Goal: Task Accomplishment & Management: Manage account settings

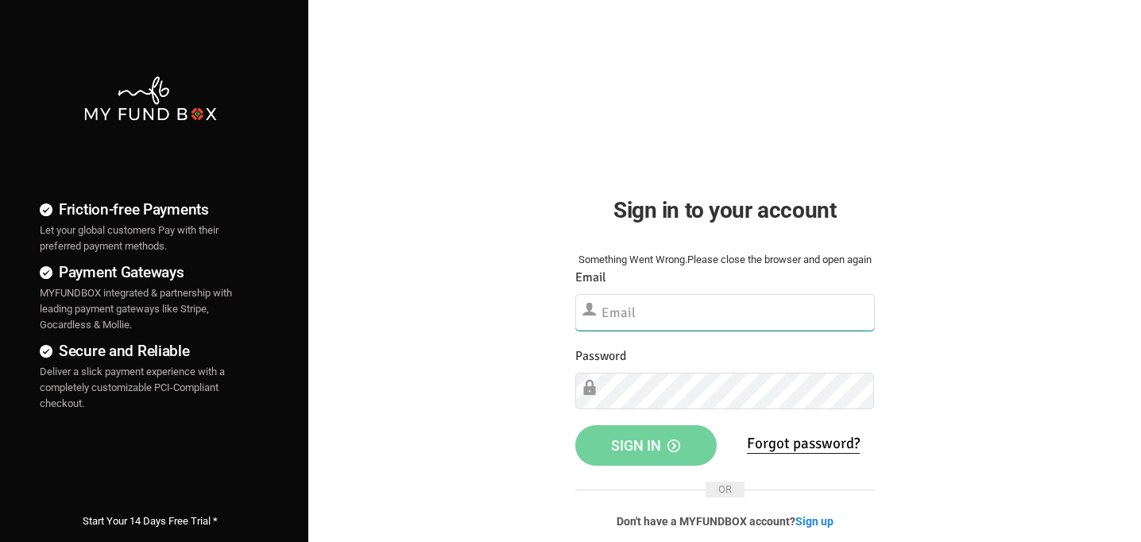
type input "mo@molawoffice.com"
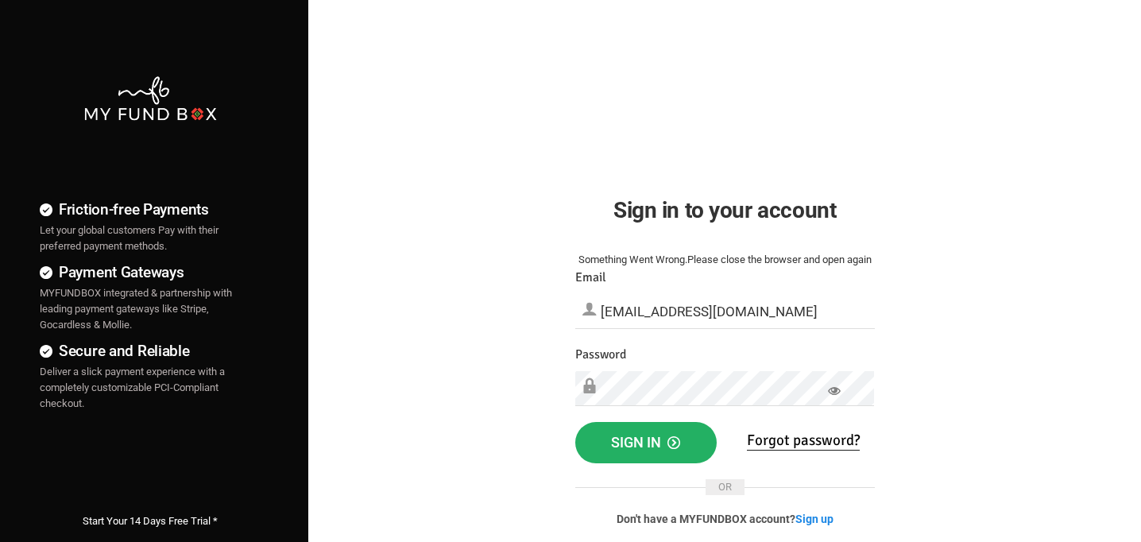
click at [643, 447] on span "Sign in" at bounding box center [645, 442] width 69 height 17
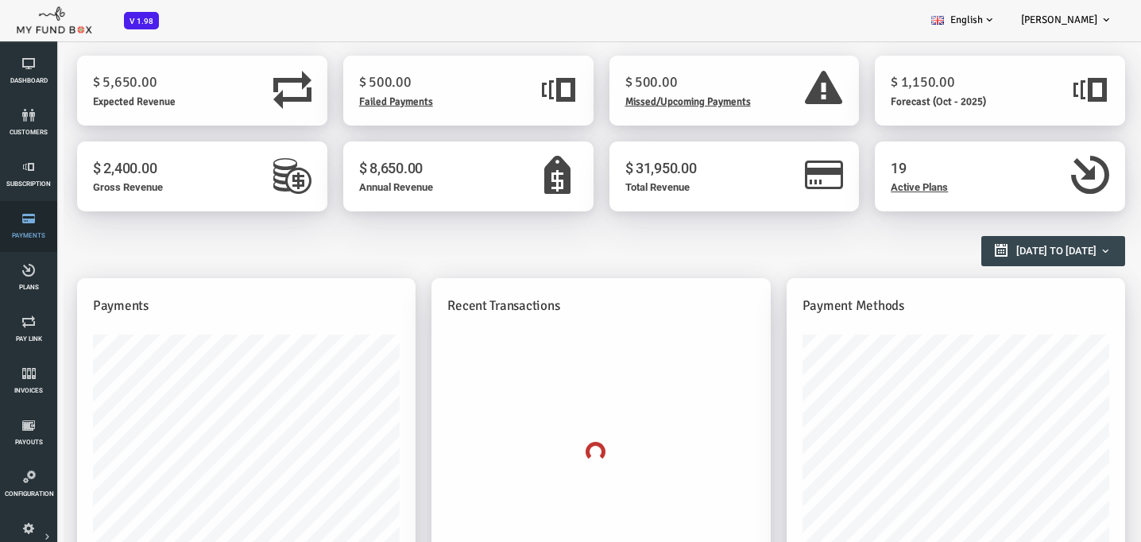
click at [28, 228] on link "Payments" at bounding box center [29, 226] width 48 height 51
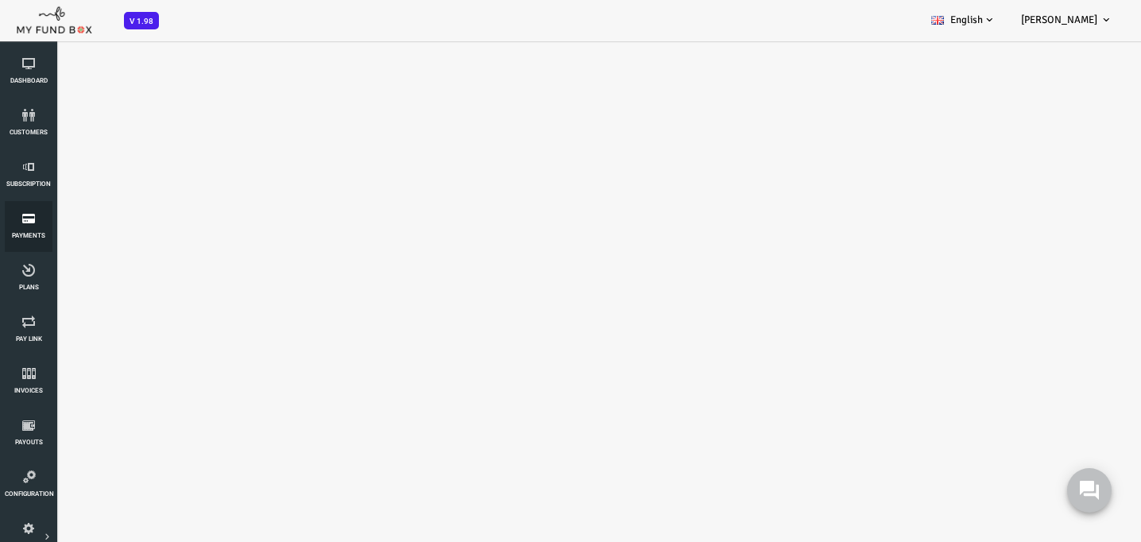
select select "100"
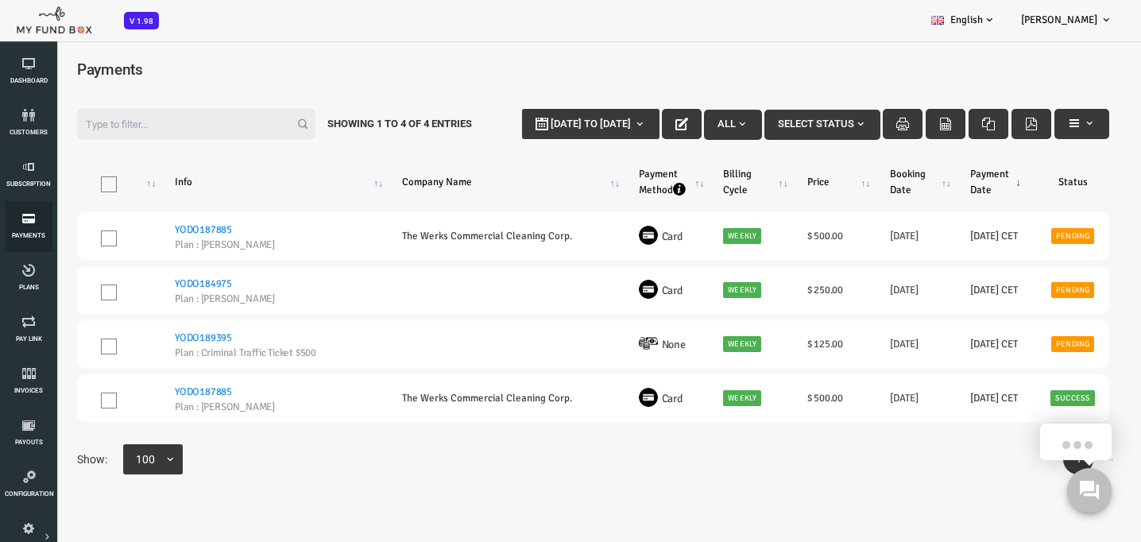
scroll to position [8, 0]
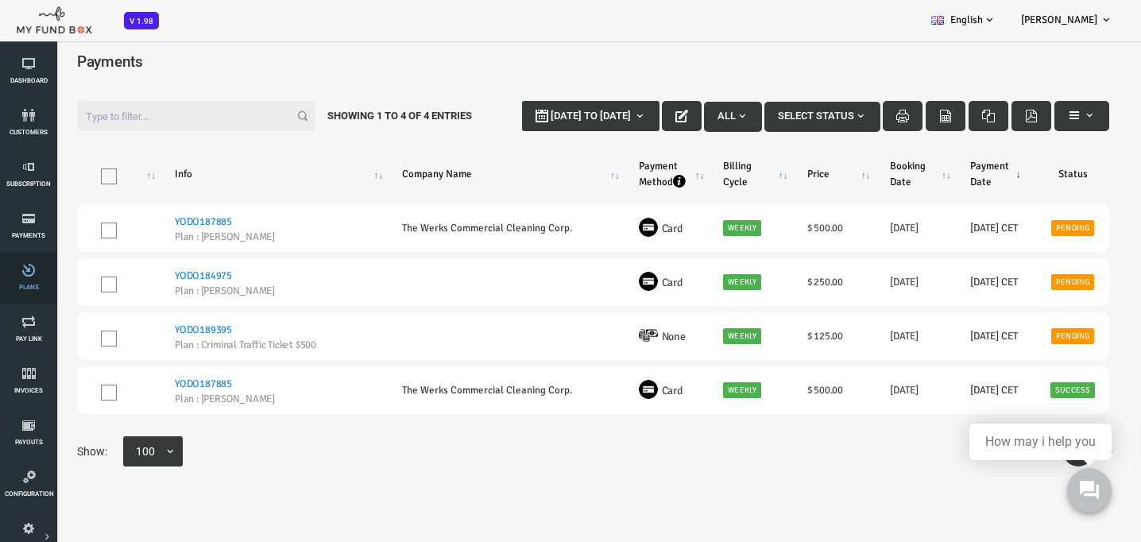
click at [22, 274] on icon at bounding box center [29, 270] width 48 height 13
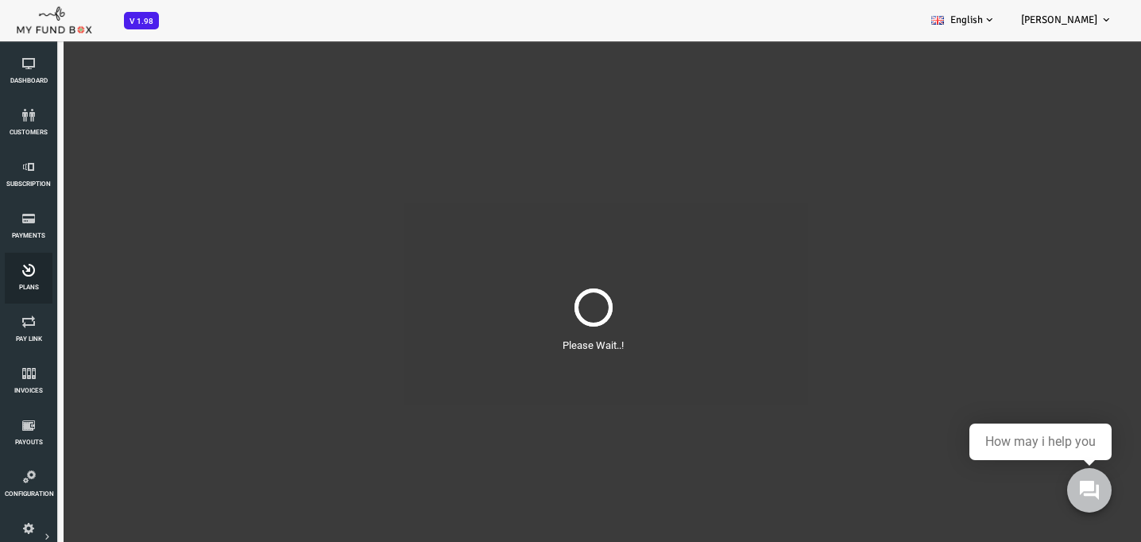
scroll to position [0, 0]
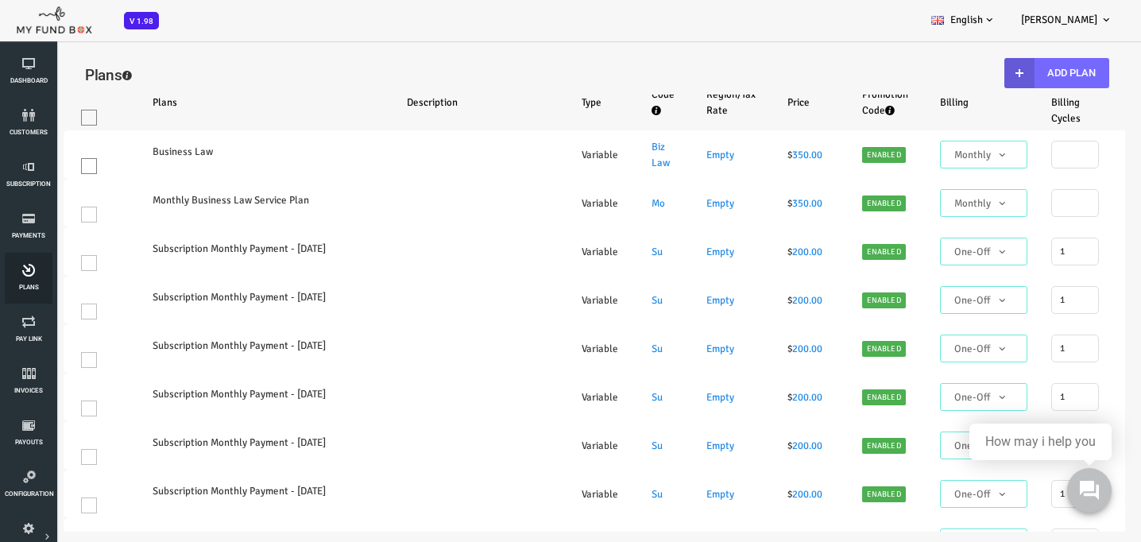
select select "100"
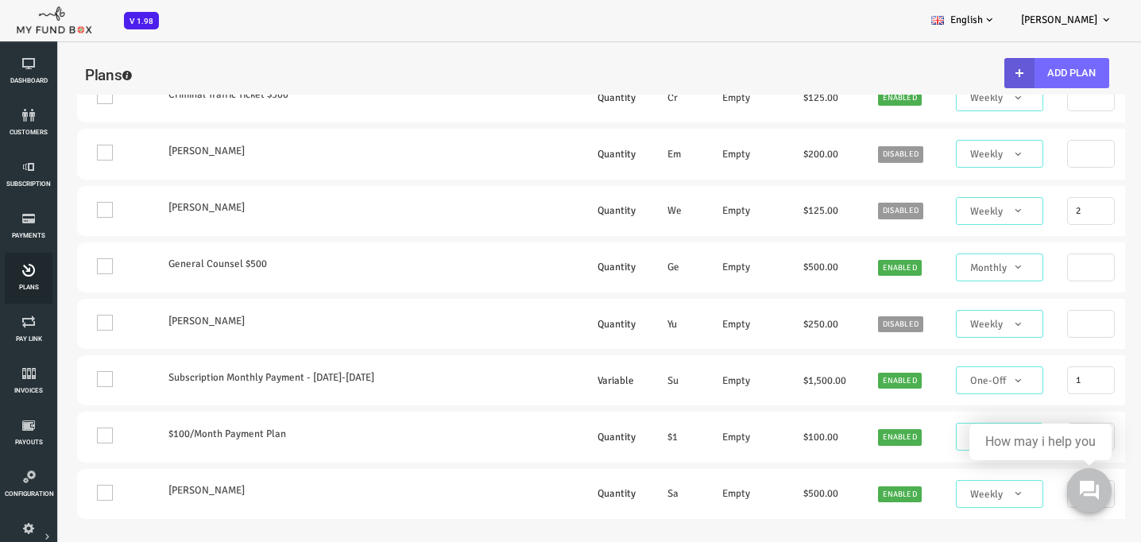
scroll to position [766, 0]
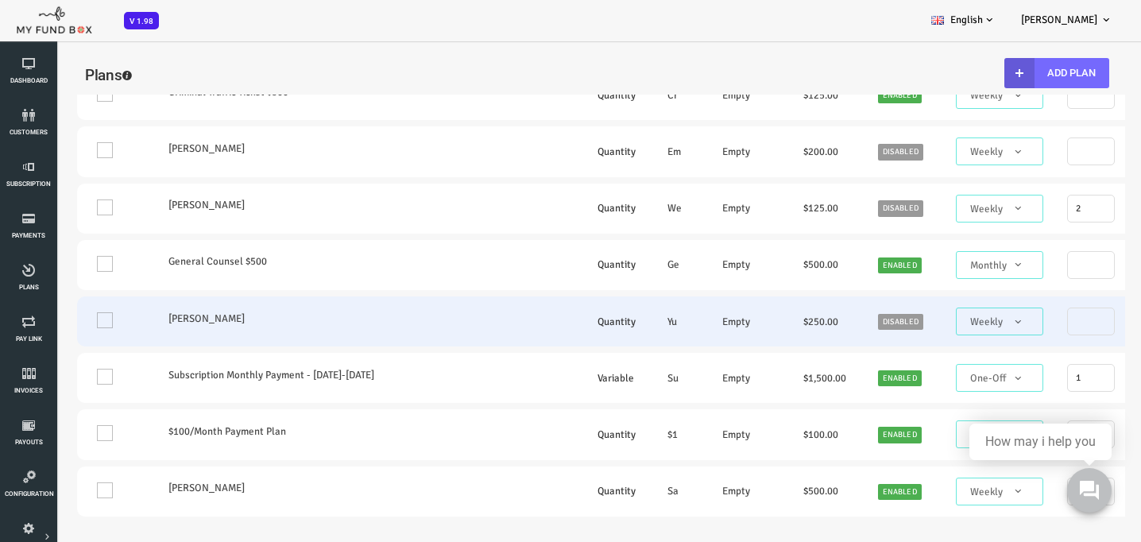
click at [66, 346] on td "One" at bounding box center [69, 321] width 75 height 50
click at [55, 346] on td "One" at bounding box center [69, 321] width 75 height 50
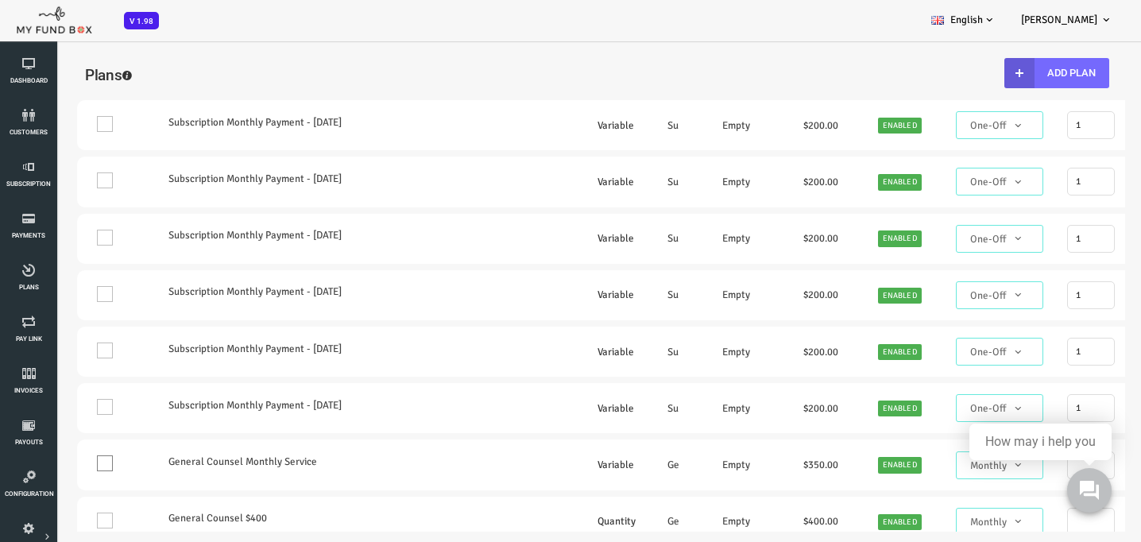
scroll to position [0, 0]
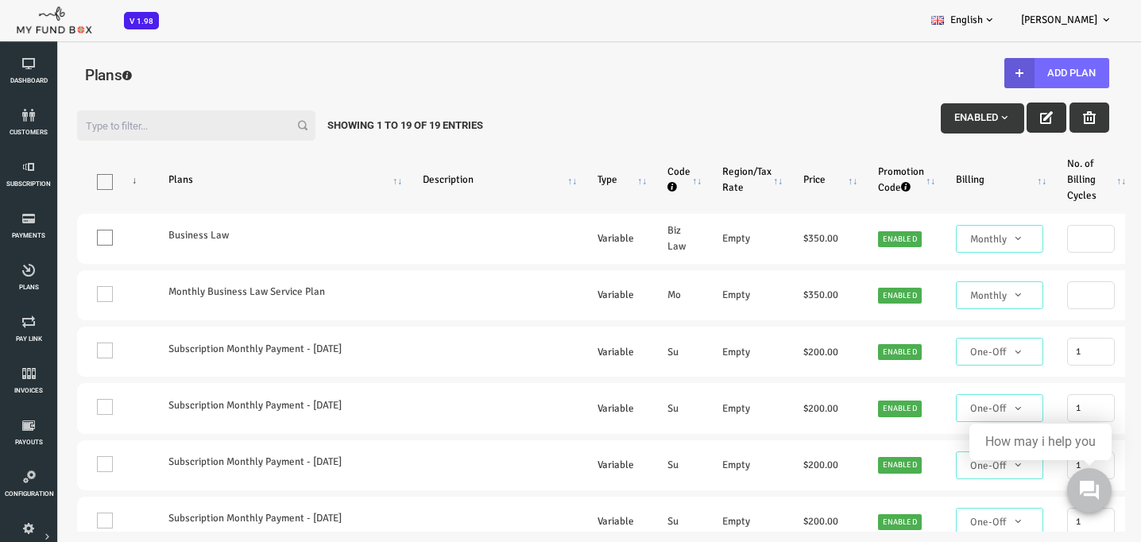
click at [1013, 126] on button "button" at bounding box center [1001, 118] width 40 height 30
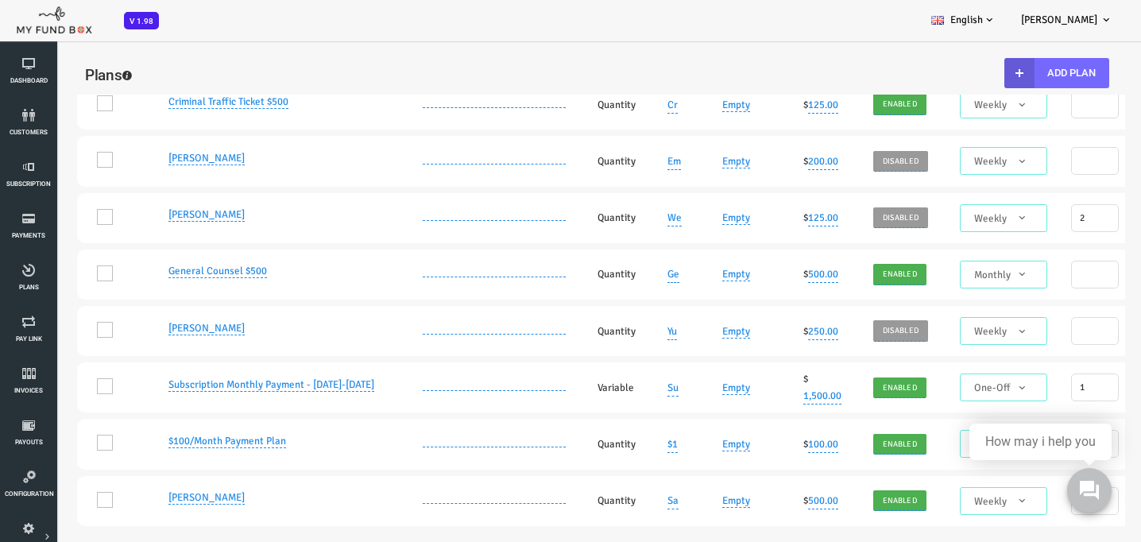
scroll to position [784, 0]
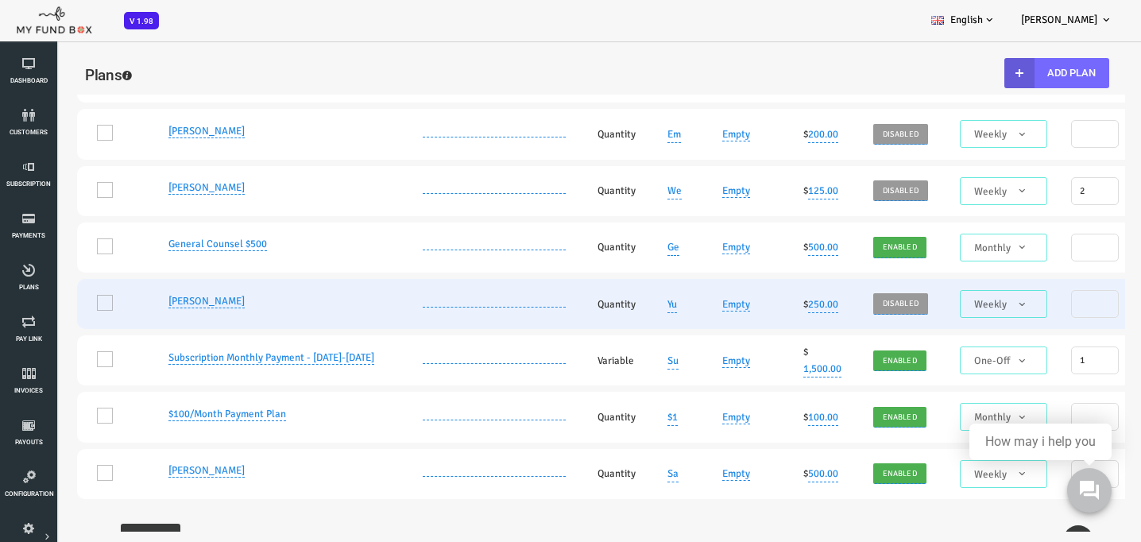
click at [65, 328] on td "One" at bounding box center [69, 304] width 75 height 50
click at [58, 329] on td "One" at bounding box center [69, 304] width 75 height 50
click at [878, 314] on link "Disabled" at bounding box center [855, 303] width 55 height 21
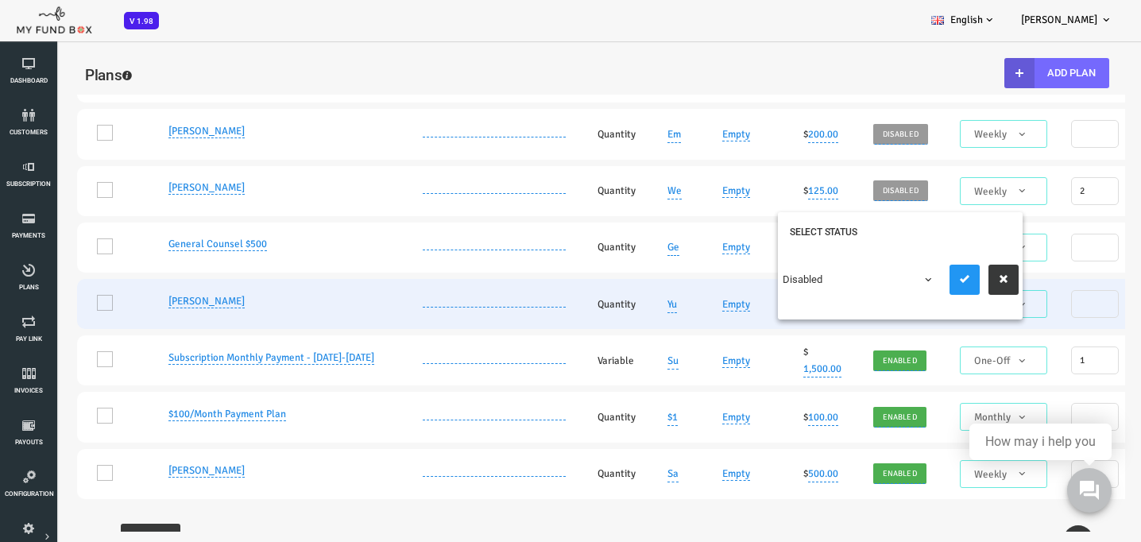
click at [937, 312] on span "Weekly" at bounding box center [958, 304] width 75 height 16
click at [908, 329] on td "Monthly One-Off Annual Quarterly Half Yearly Daily Weekly Weekly" at bounding box center [954, 304] width 111 height 50
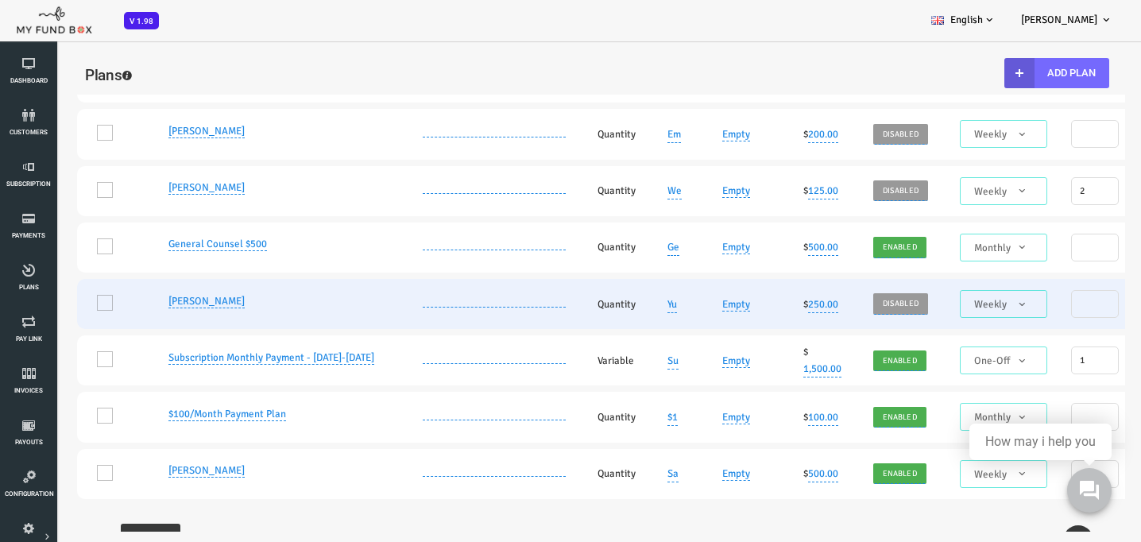
click at [60, 329] on td "One" at bounding box center [69, 304] width 75 height 50
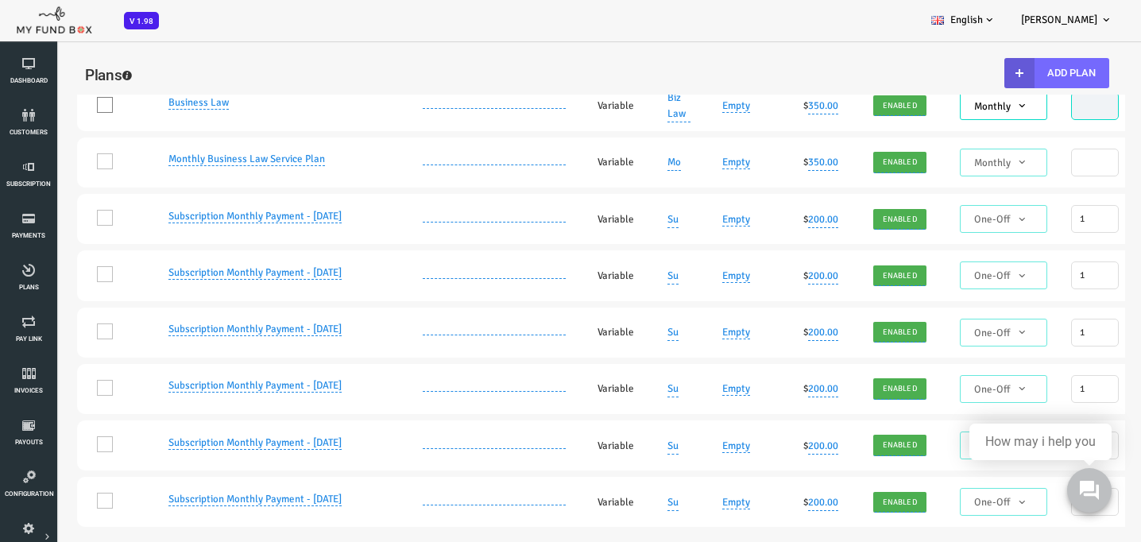
scroll to position [0, 0]
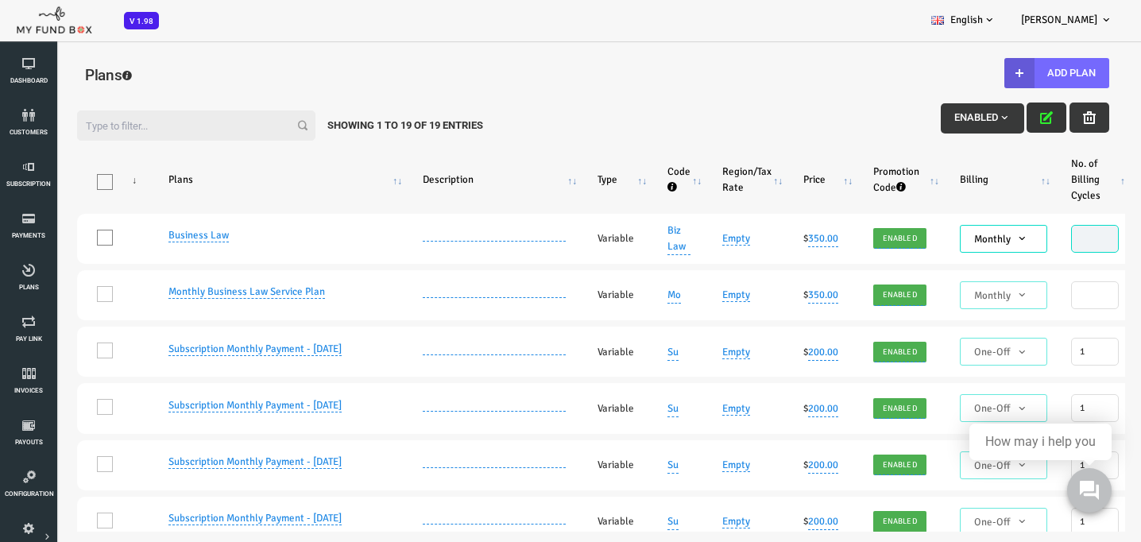
click at [1001, 121] on icon "button" at bounding box center [1001, 117] width 13 height 13
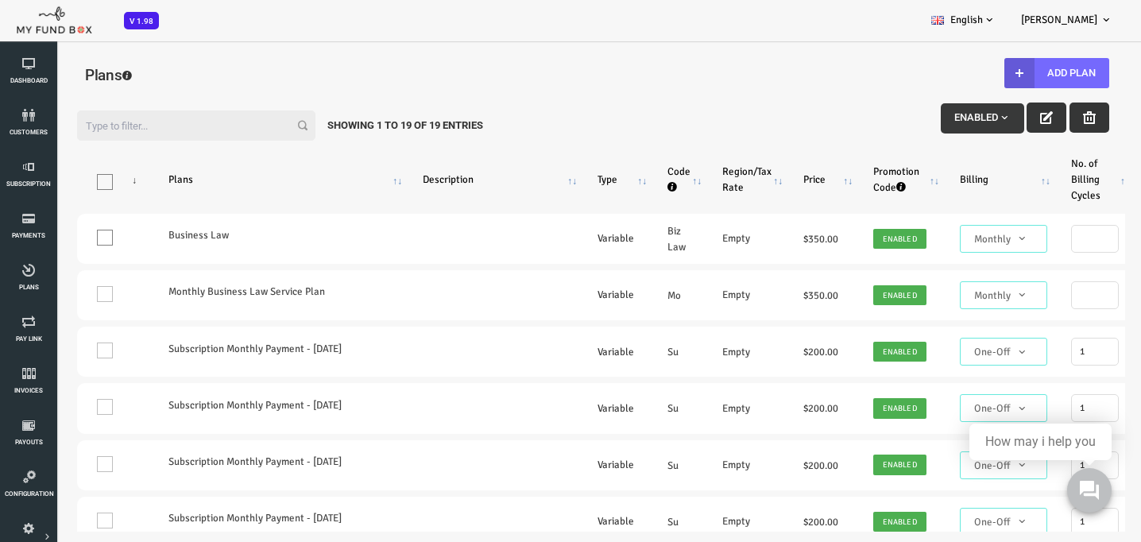
click at [1039, 118] on icon "button" at bounding box center [1044, 117] width 13 height 13
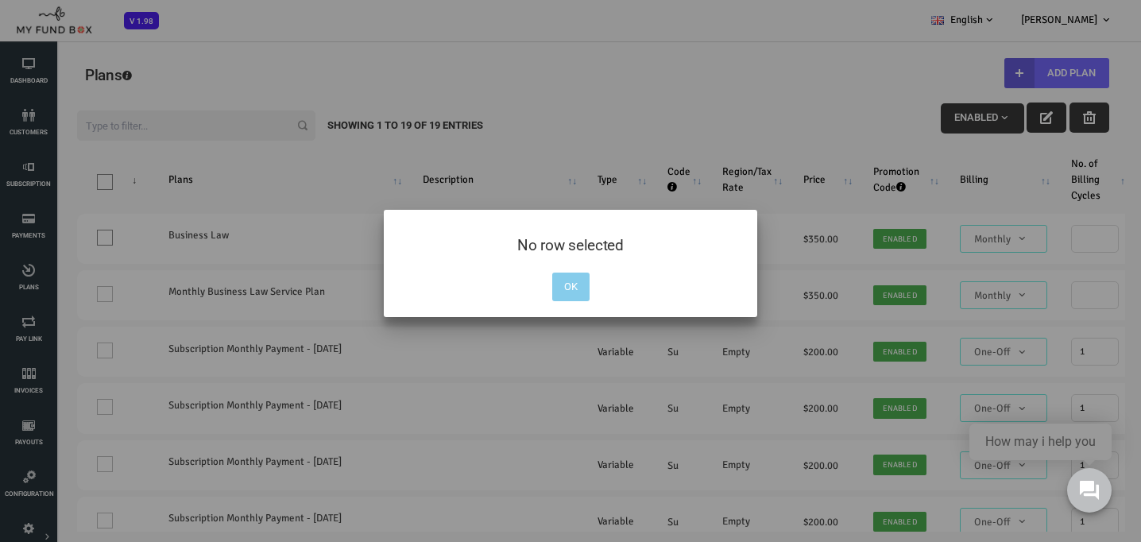
click at [575, 279] on button "OK" at bounding box center [570, 287] width 37 height 29
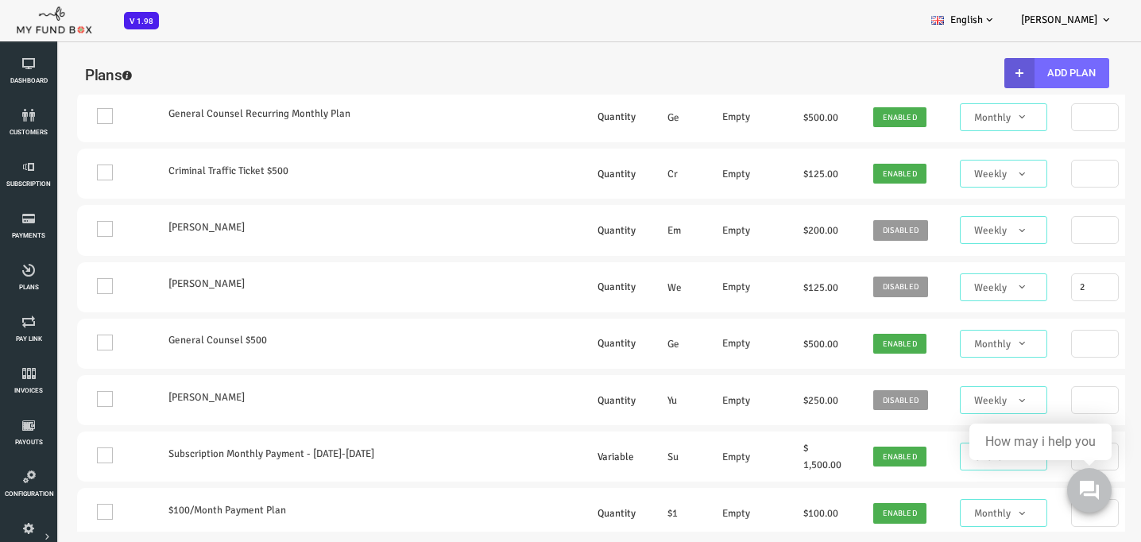
scroll to position [688, 0]
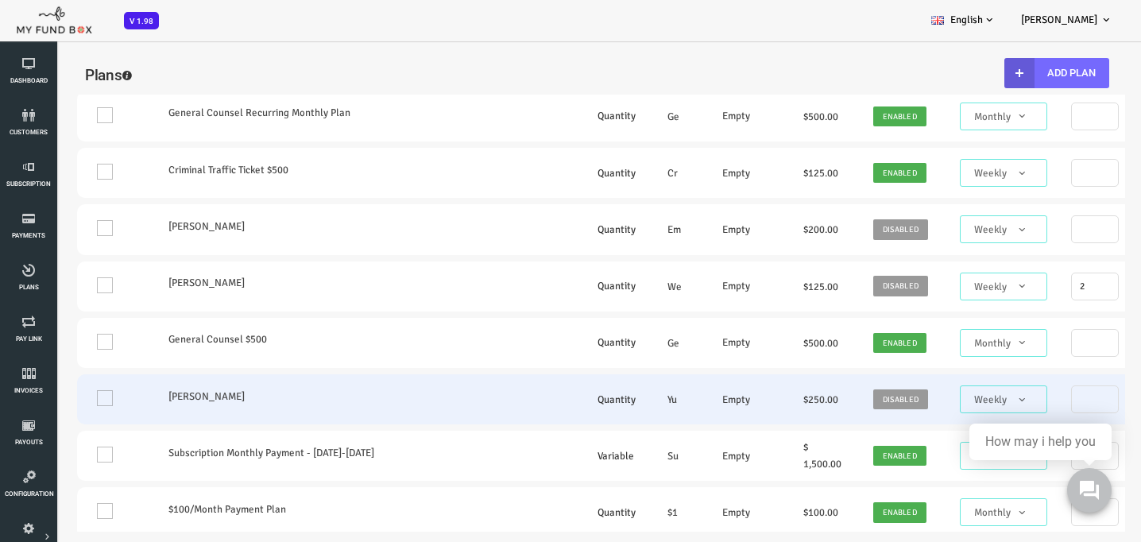
click at [60, 424] on td "One" at bounding box center [69, 399] width 75 height 50
click at [56, 424] on td "One" at bounding box center [69, 399] width 75 height 50
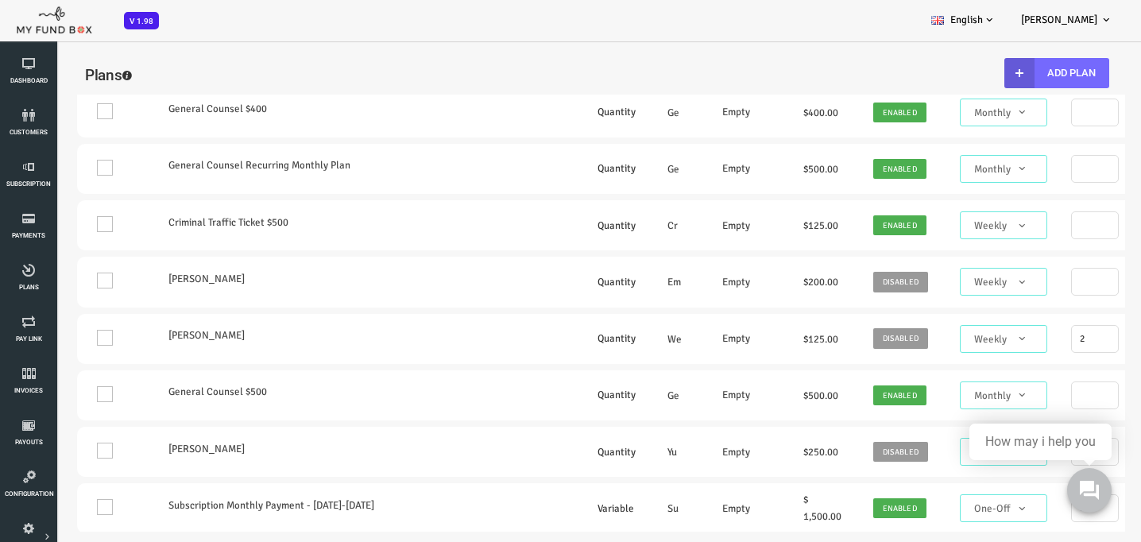
scroll to position [768, 0]
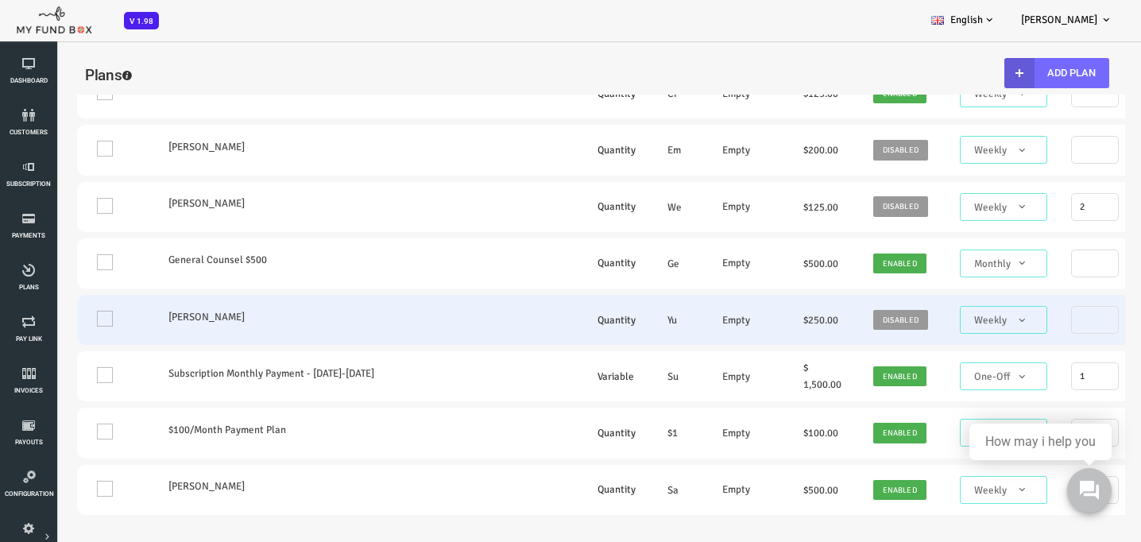
click at [57, 345] on td "One" at bounding box center [69, 320] width 75 height 50
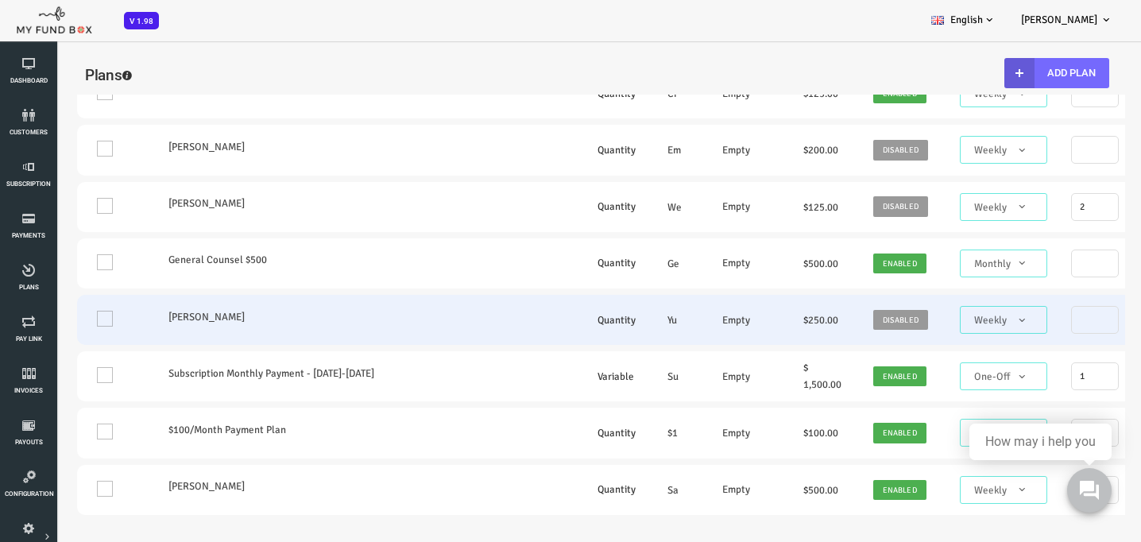
click at [57, 345] on td "One" at bounding box center [69, 320] width 75 height 50
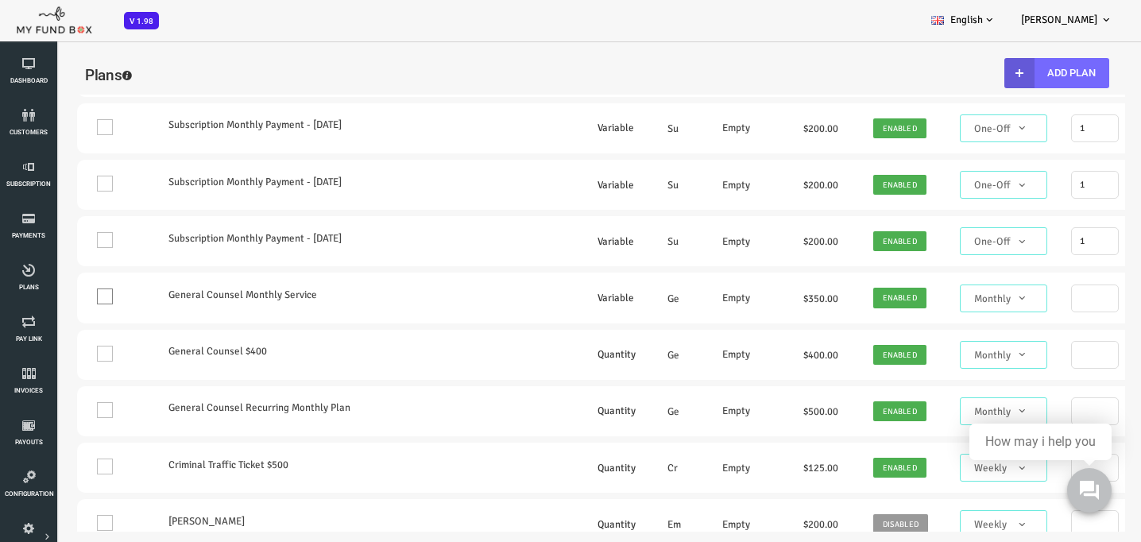
scroll to position [0, 0]
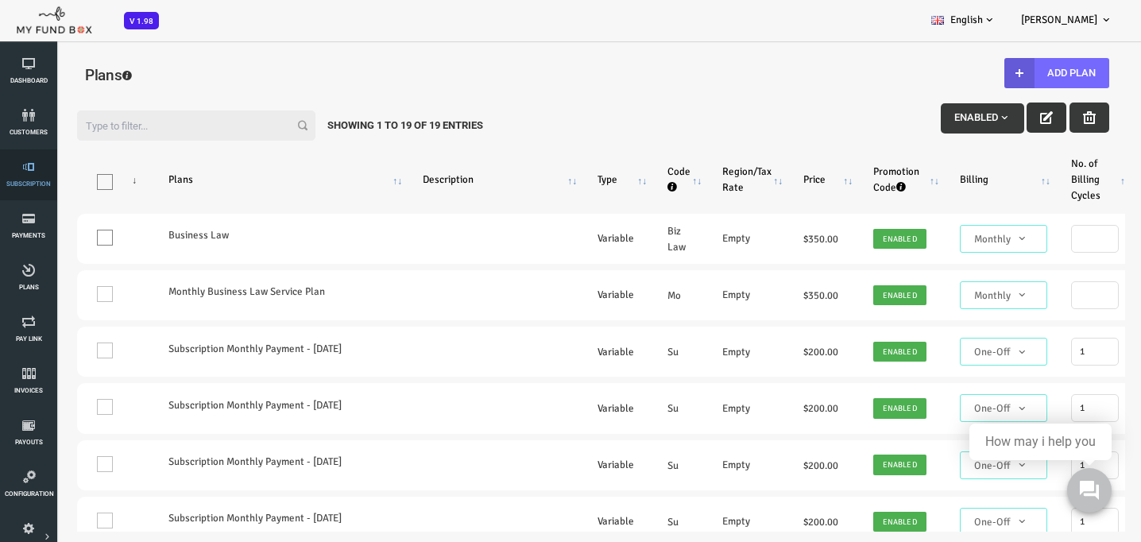
click at [30, 166] on icon at bounding box center [29, 167] width 48 height 13
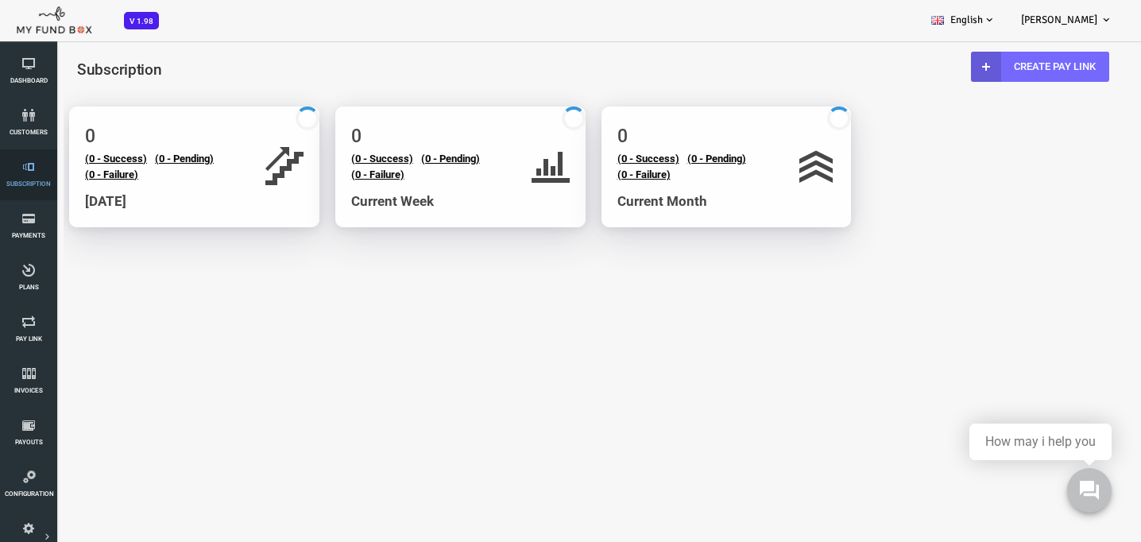
select select "100"
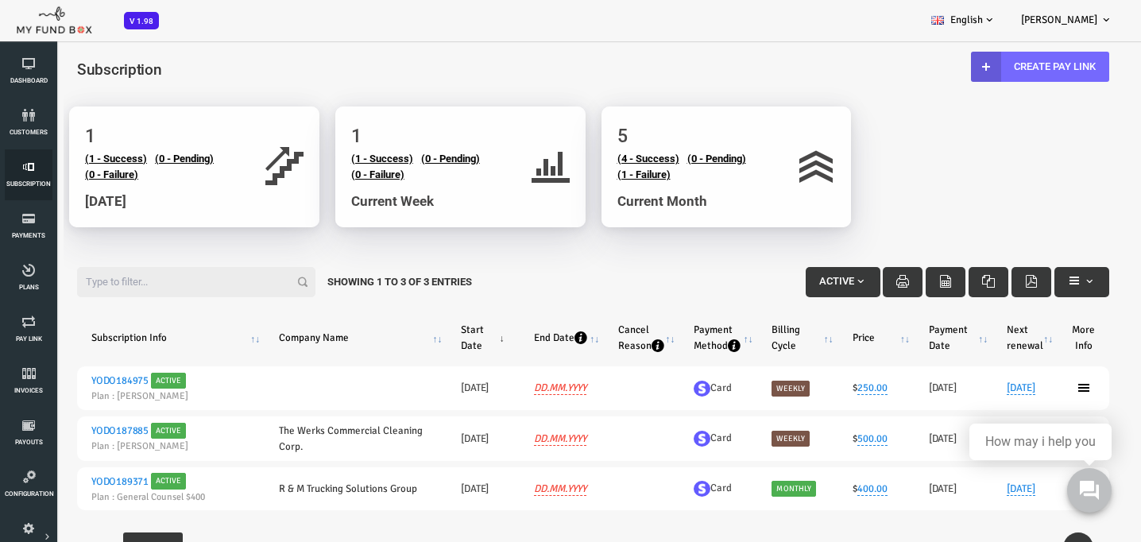
scroll to position [31, 0]
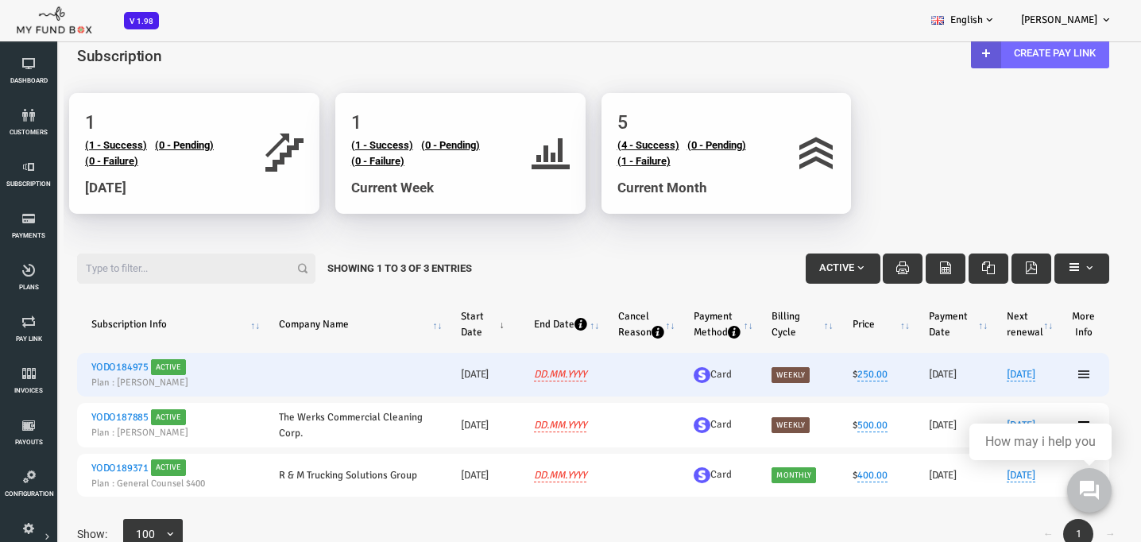
click at [1039, 374] on icon at bounding box center [1038, 374] width 13 height 13
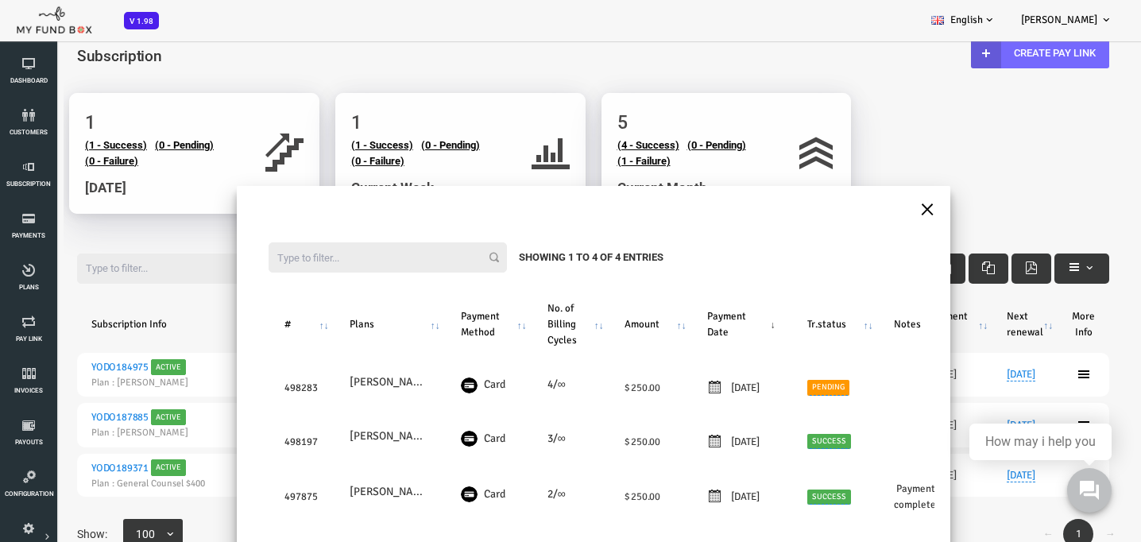
click at [884, 210] on button "×" at bounding box center [882, 208] width 14 height 28
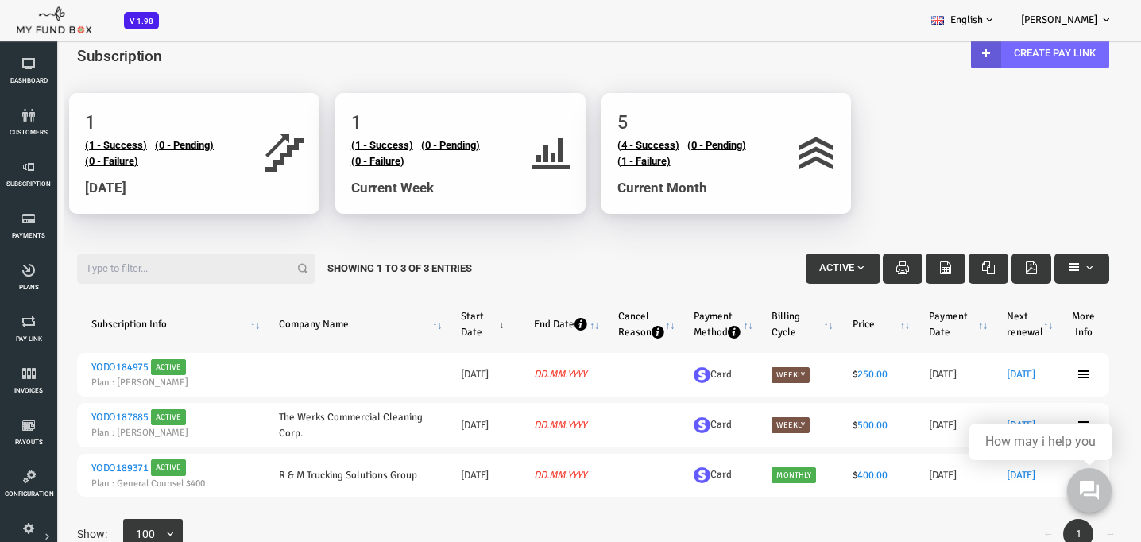
click at [884, 210] on body "Subscriber not found Beneficiary Not Found Partner Not Found!!!! Please Fill ou…" at bounding box center [548, 308] width 1096 height 548
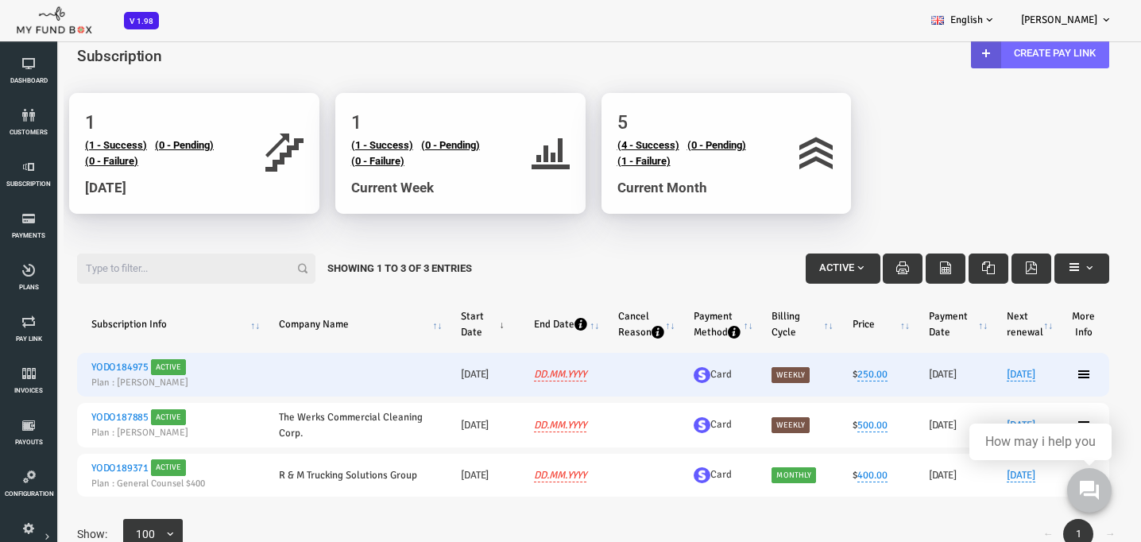
click at [83, 367] on link "YODO184975" at bounding box center [74, 367] width 57 height 13
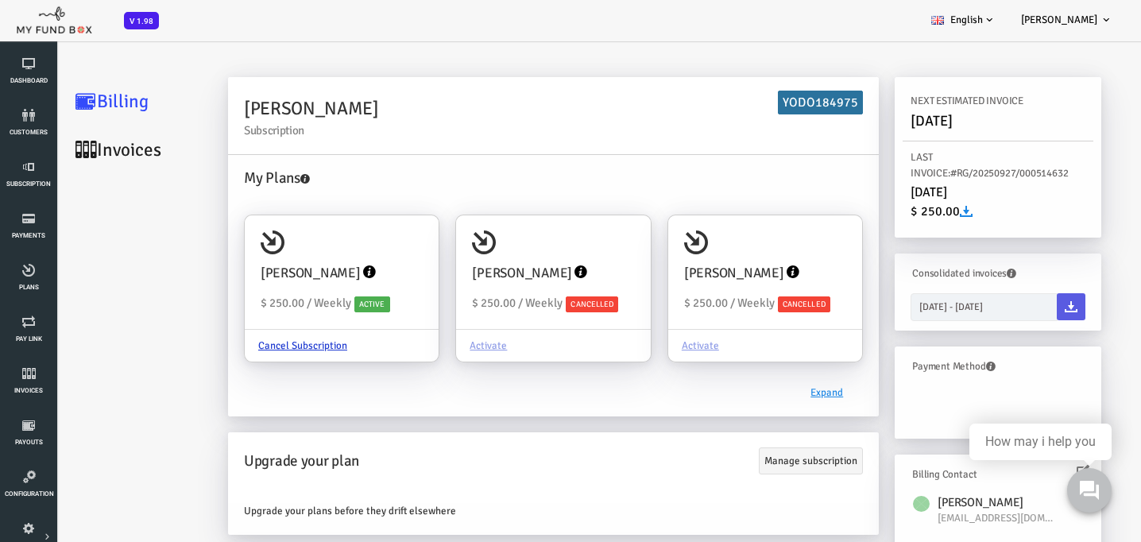
scroll to position [0, 0]
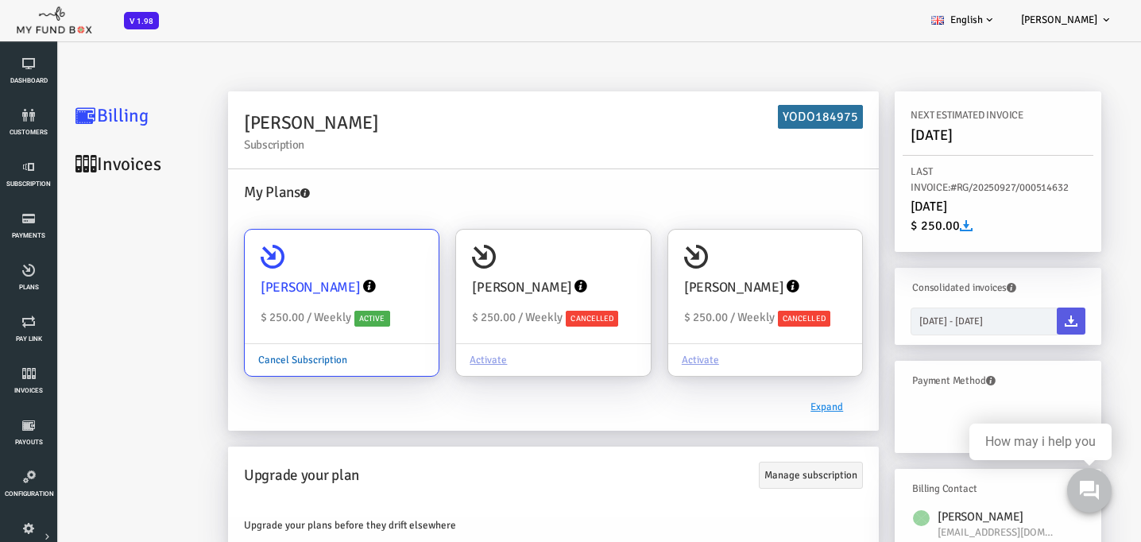
click at [257, 365] on link "Cancel Subscription" at bounding box center [257, 360] width 116 height 30
click at [358, 268] on input "[PERSON_NAME] $ 250.00 / Weekly Active Cancel Subscription" at bounding box center [374, 252] width 32 height 32
radio input "true"
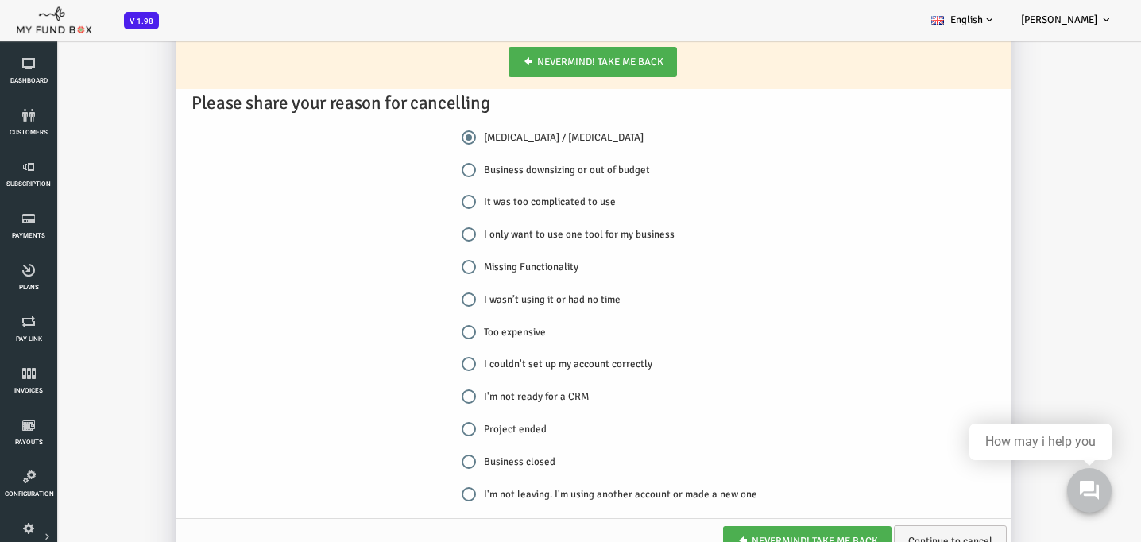
scroll to position [382, 0]
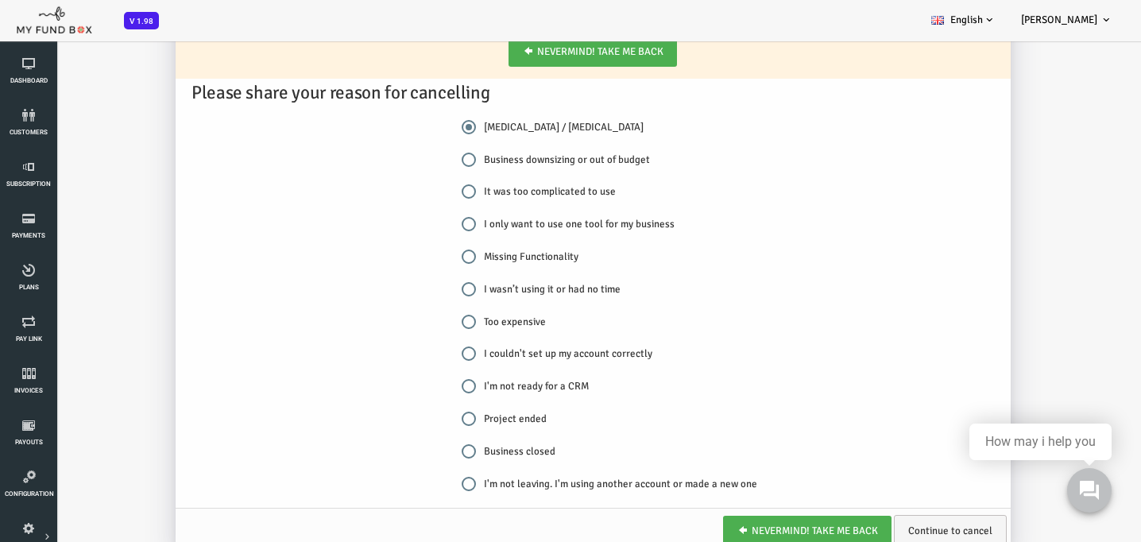
click at [477, 411] on label "Project ended" at bounding box center [458, 419] width 85 height 16
click at [431, 412] on input "Project ended" at bounding box center [423, 419] width 14 height 14
radio input "true"
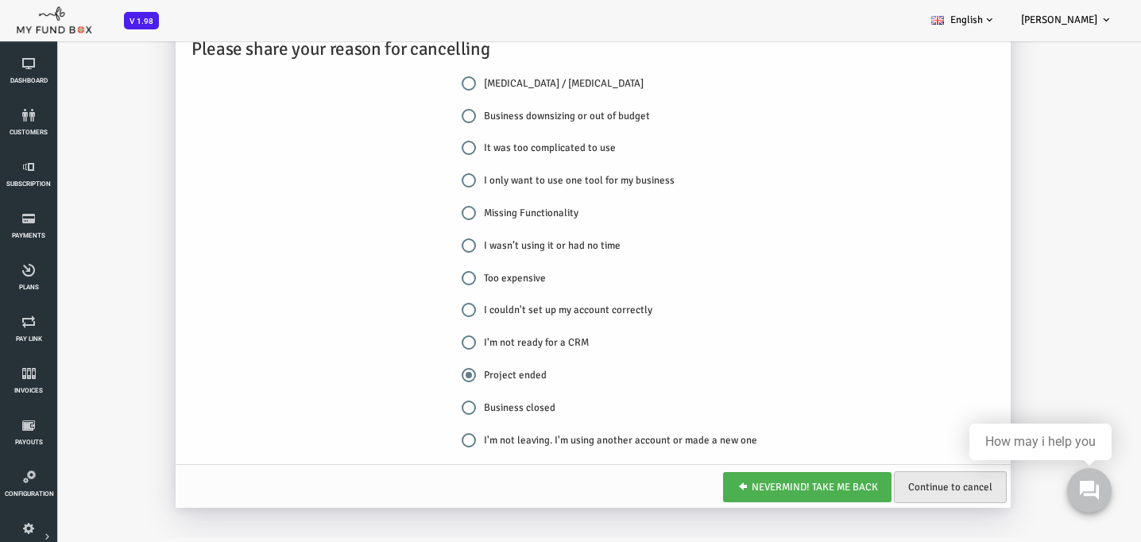
click at [902, 495] on link "Continue to cancel" at bounding box center [905, 487] width 113 height 32
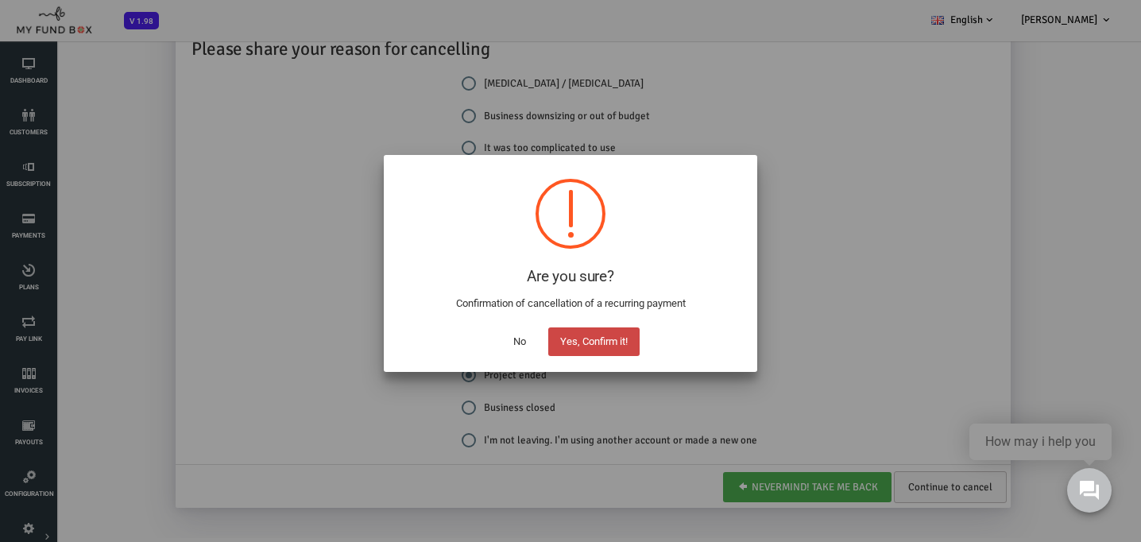
click at [584, 340] on button "Yes, Confirm it!" at bounding box center [593, 341] width 91 height 29
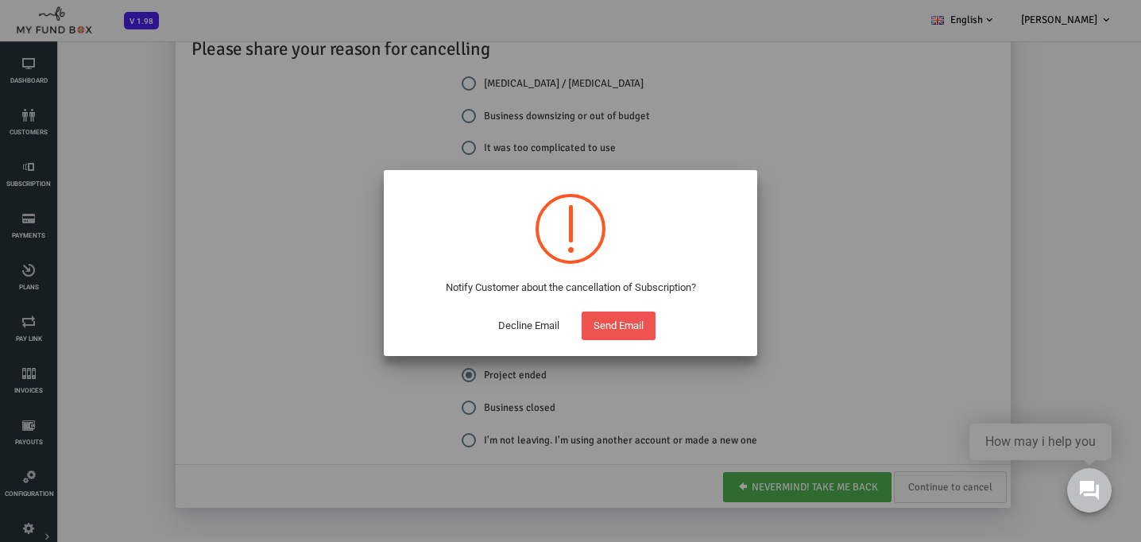
click at [528, 325] on button "Decline Email" at bounding box center [528, 326] width 85 height 29
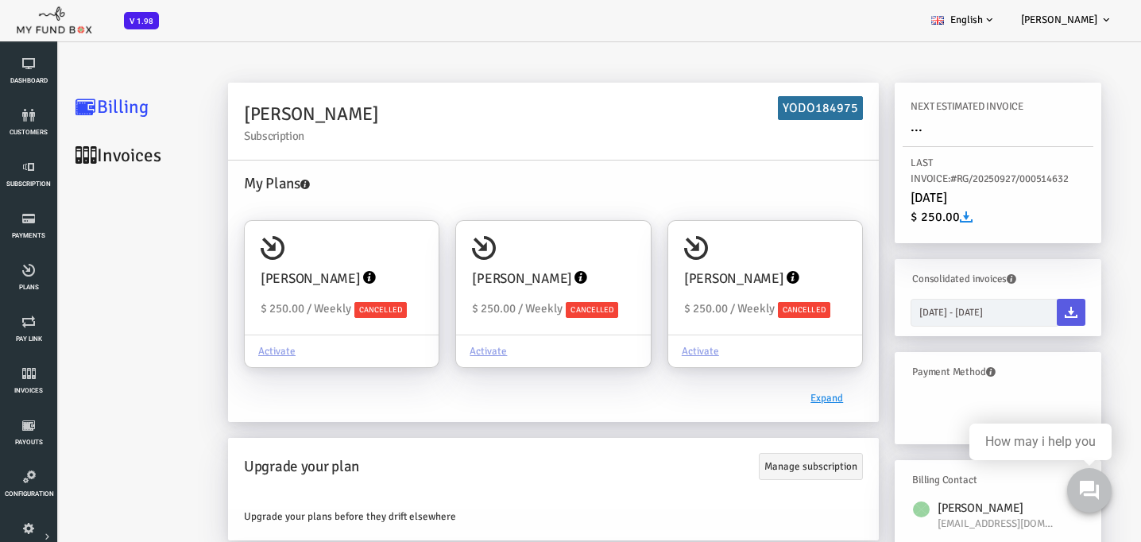
scroll to position [0, 0]
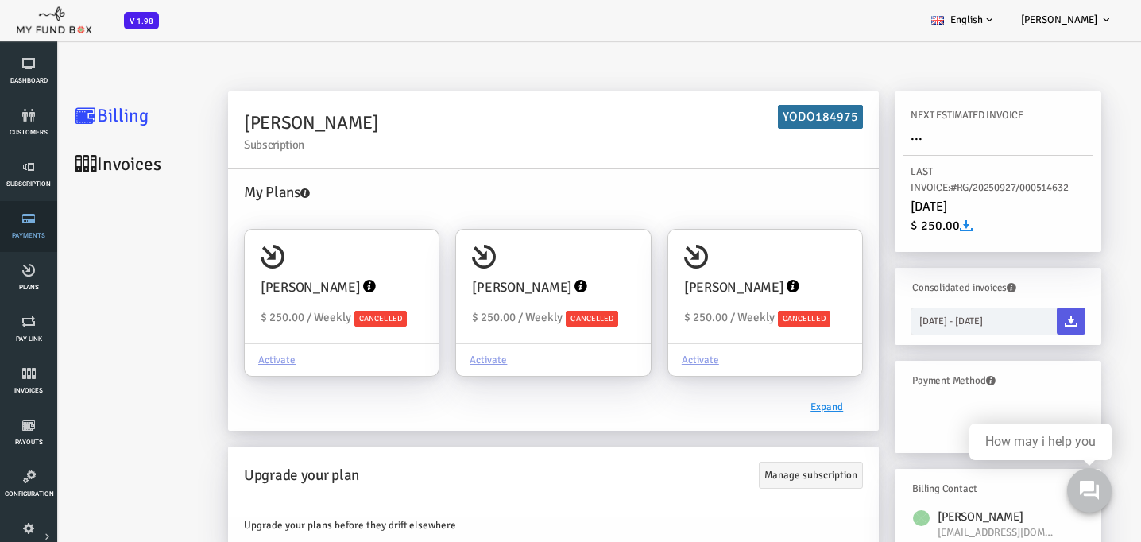
click at [0, 0] on span "Payments" at bounding box center [0, 0] width 0 height 0
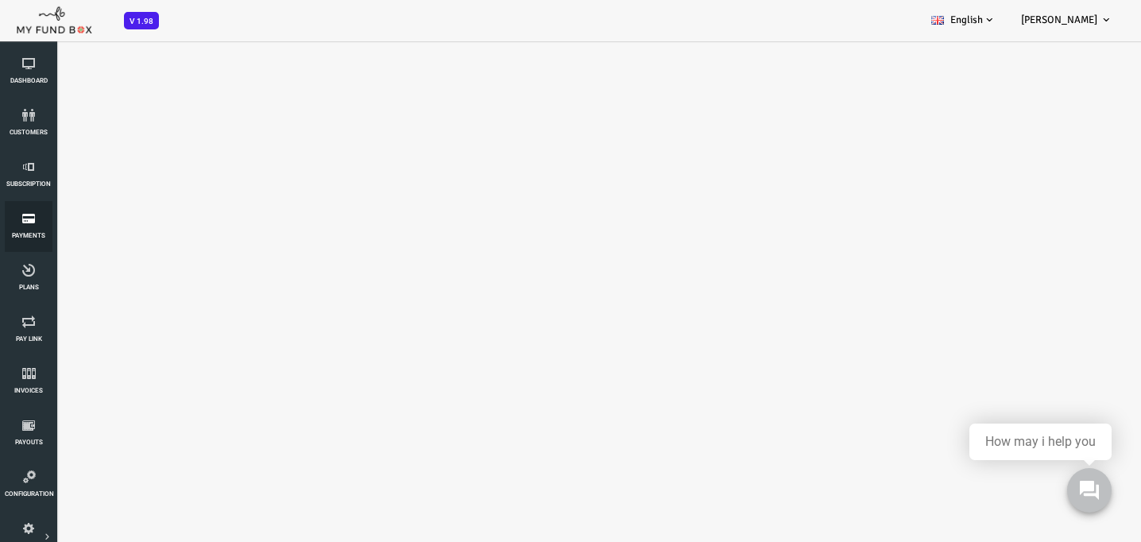
select select "100"
